Goal: Find specific page/section: Find specific page/section

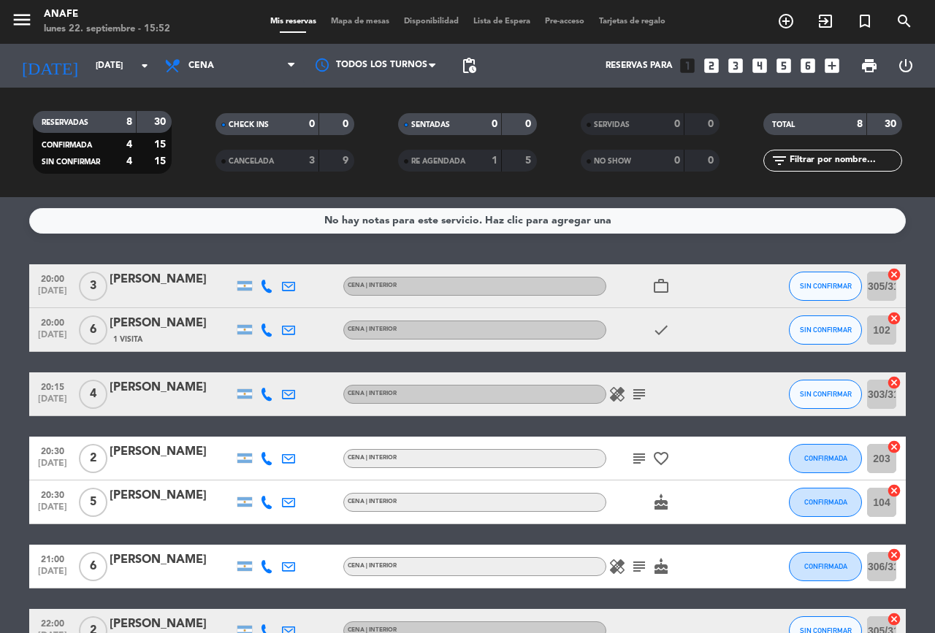
click at [636, 394] on icon "subject" at bounding box center [639, 395] width 18 height 18
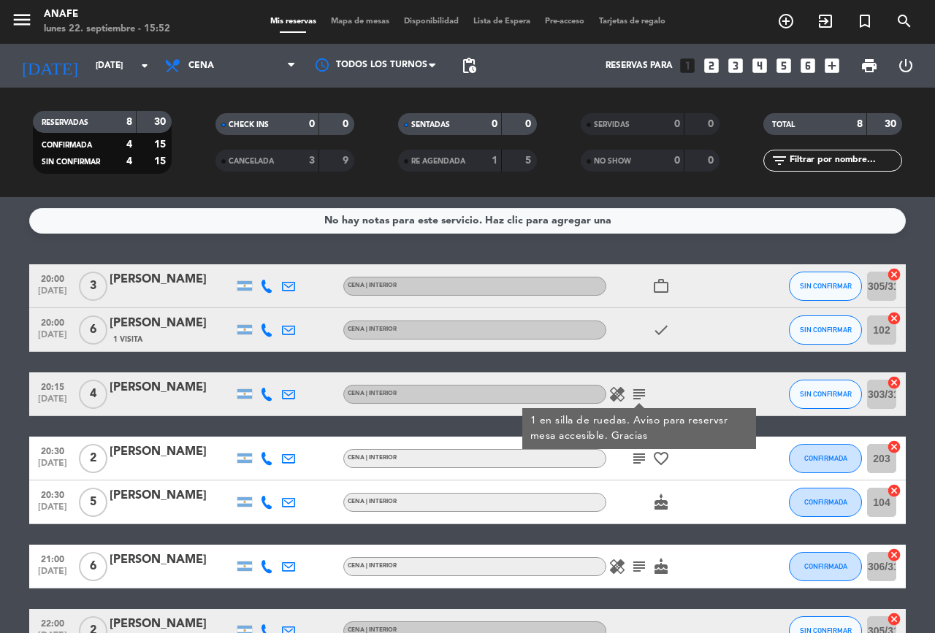
click at [645, 401] on icon "subject" at bounding box center [639, 395] width 18 height 18
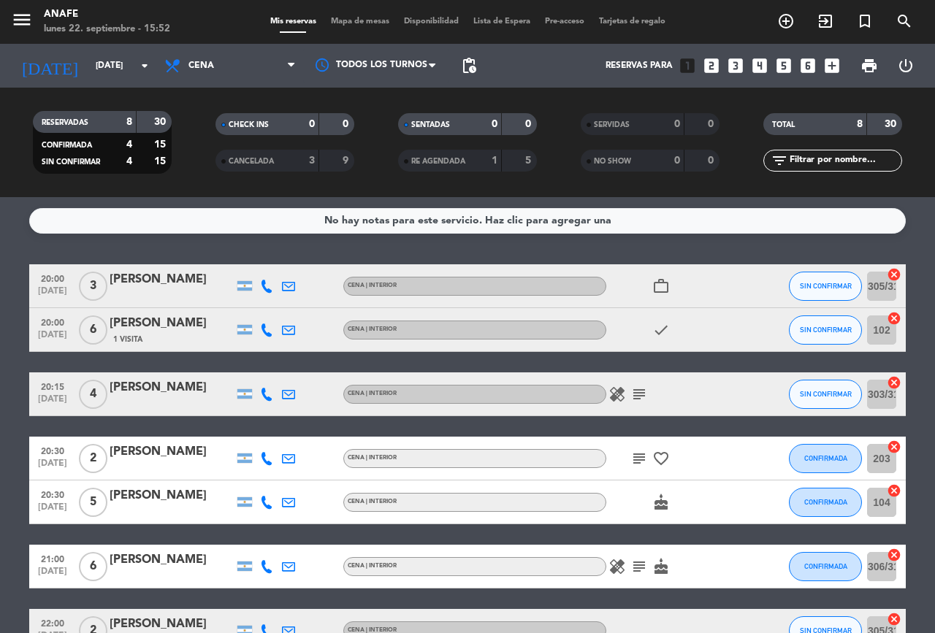
click at [644, 392] on icon "subject" at bounding box center [639, 395] width 18 height 18
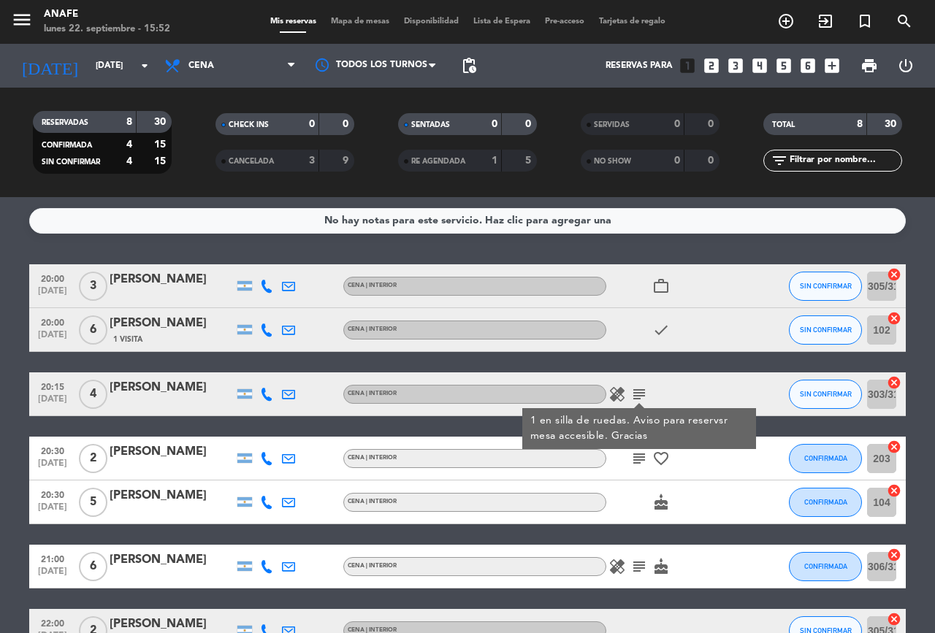
click at [640, 457] on icon "subject" at bounding box center [639, 459] width 18 height 18
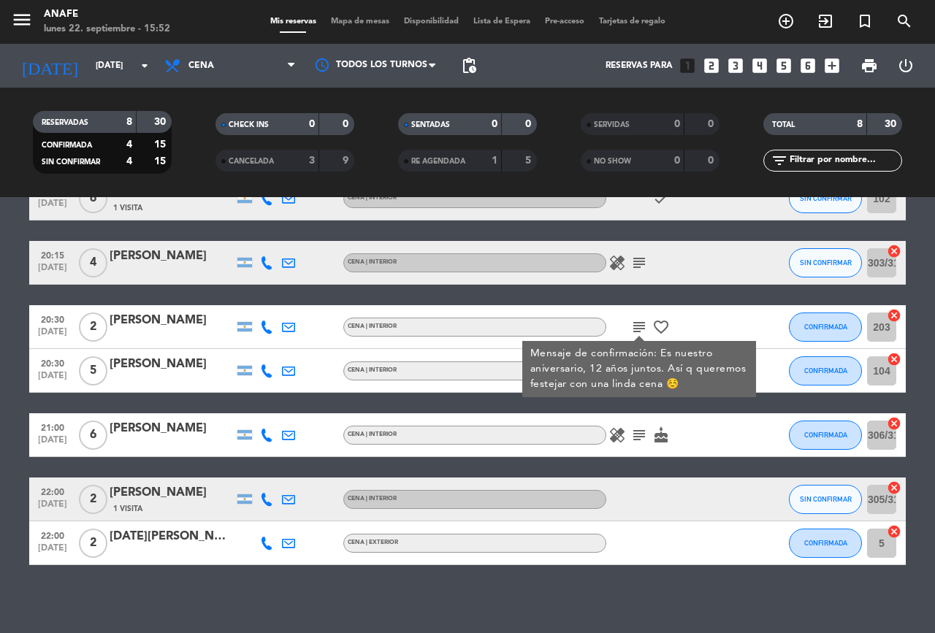
scroll to position [137, 0]
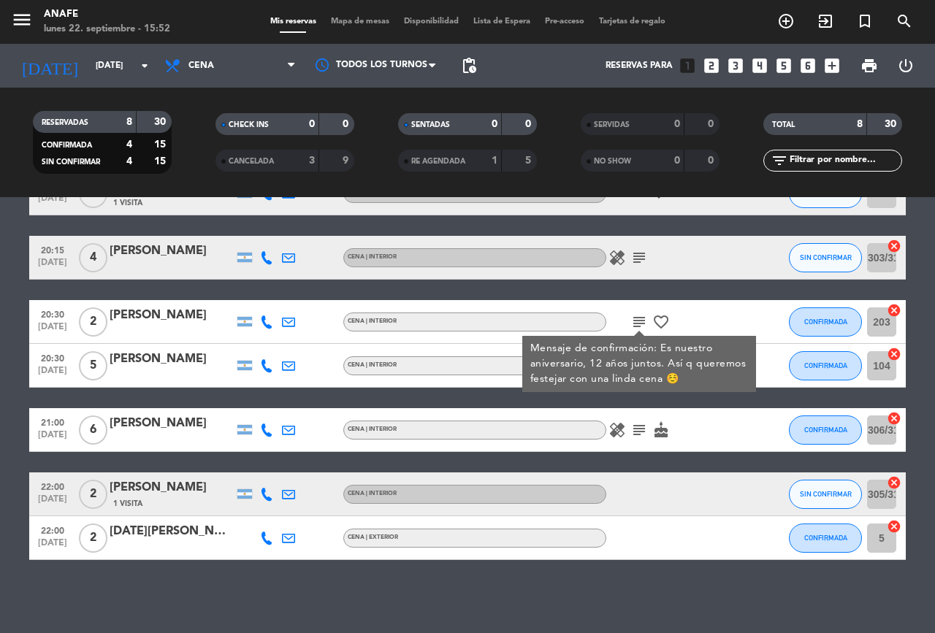
click at [637, 428] on icon "subject" at bounding box center [639, 430] width 18 height 18
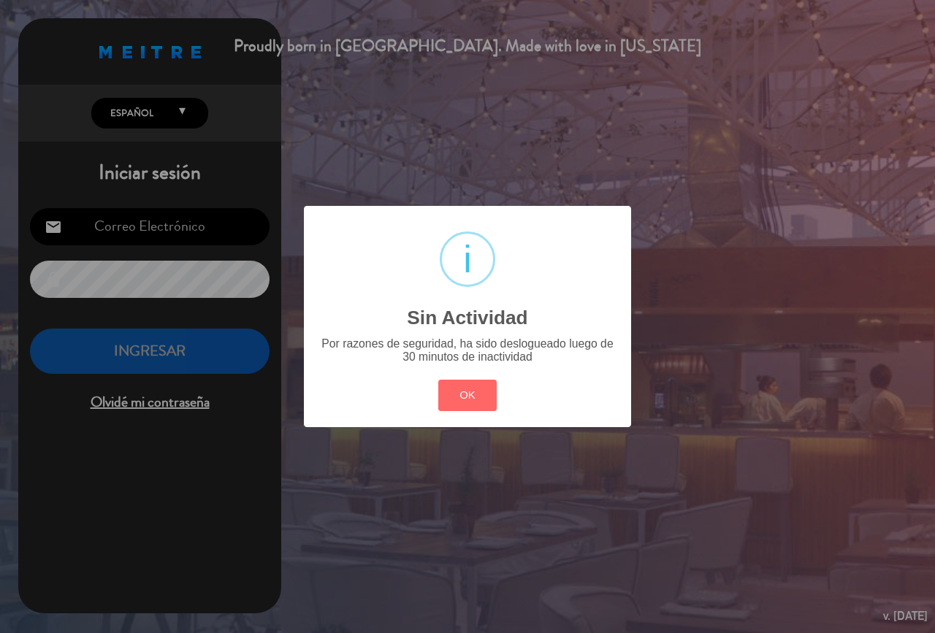
type input "[EMAIL_ADDRESS][DOMAIN_NAME]"
